Goal: Task Accomplishment & Management: Manage account settings

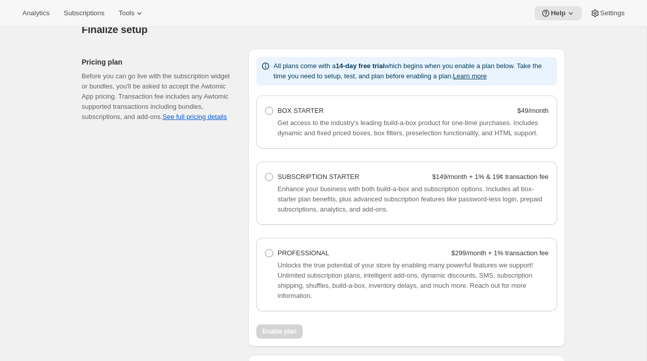
scroll to position [403, 0]
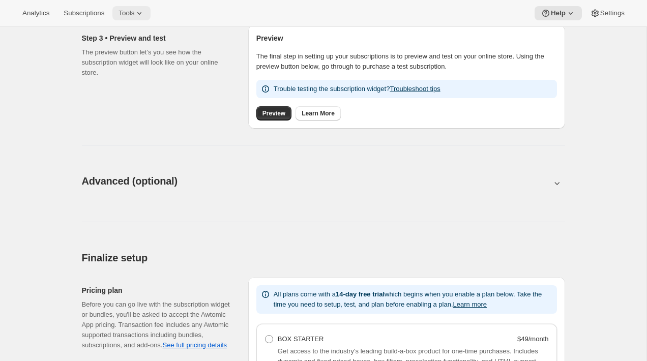
click at [142, 15] on icon at bounding box center [139, 13] width 10 height 10
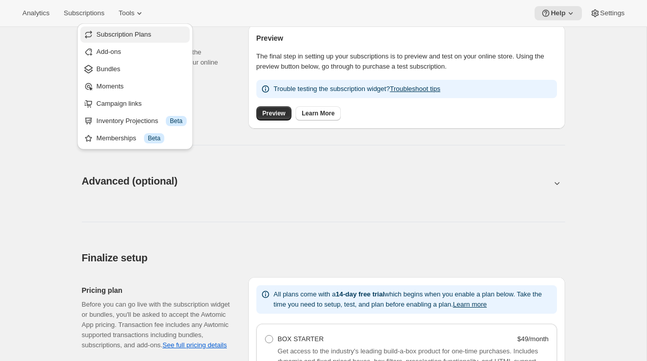
click at [142, 33] on span "Subscription Plans" at bounding box center [124, 35] width 55 height 8
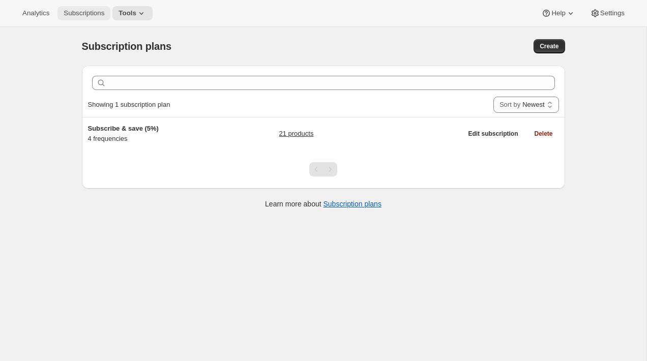
click at [99, 11] on span "Subscriptions" at bounding box center [84, 13] width 41 height 8
